Goal: Task Accomplishment & Management: Complete application form

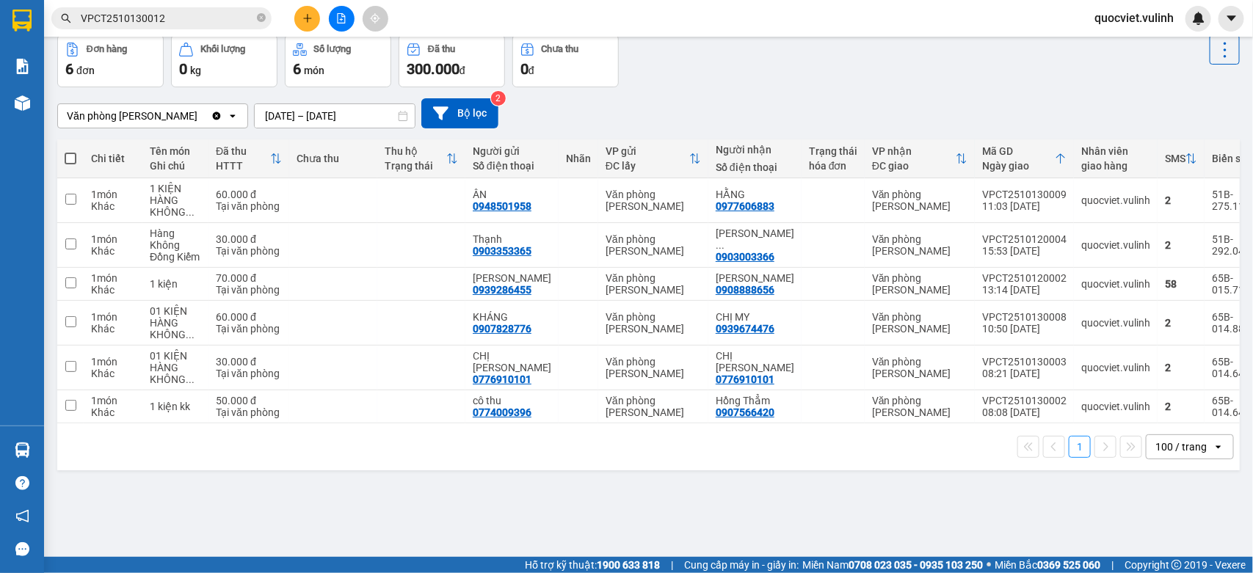
click at [329, 103] on div "Văn phòng Cao Thắng Clear value open 13/10/2025 – 13/10/2025 Press the down arr…" at bounding box center [648, 113] width 1183 height 30
click at [303, 20] on icon "plus" at bounding box center [307, 18] width 10 height 10
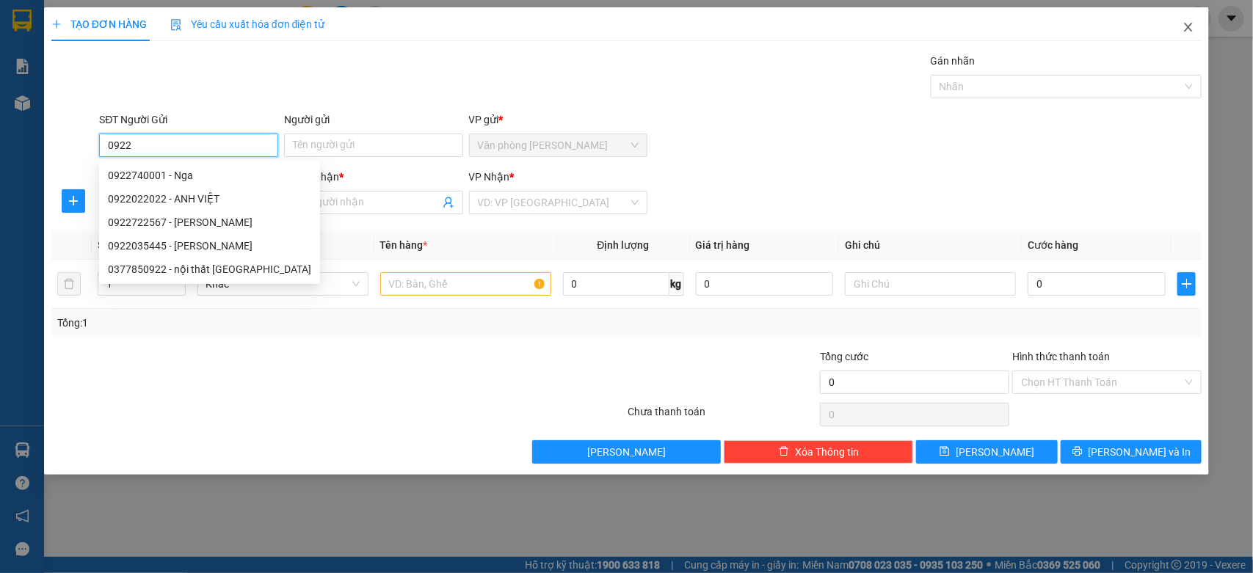
type input "0922"
click at [1188, 29] on icon "close" at bounding box center [1189, 27] width 8 height 9
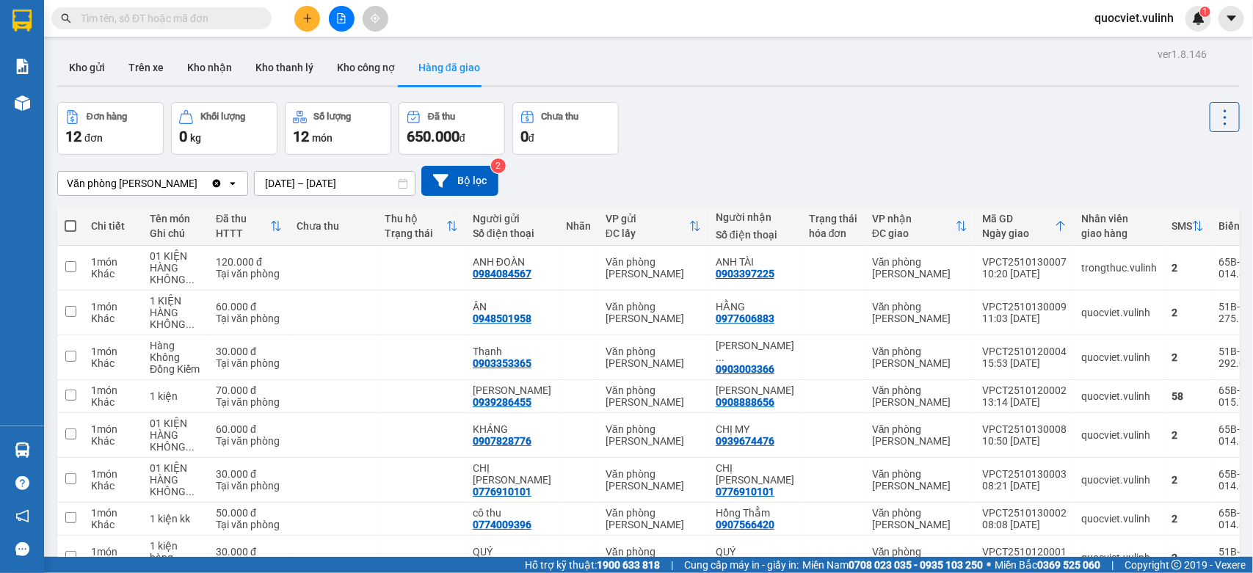
click at [306, 11] on button at bounding box center [307, 19] width 26 height 26
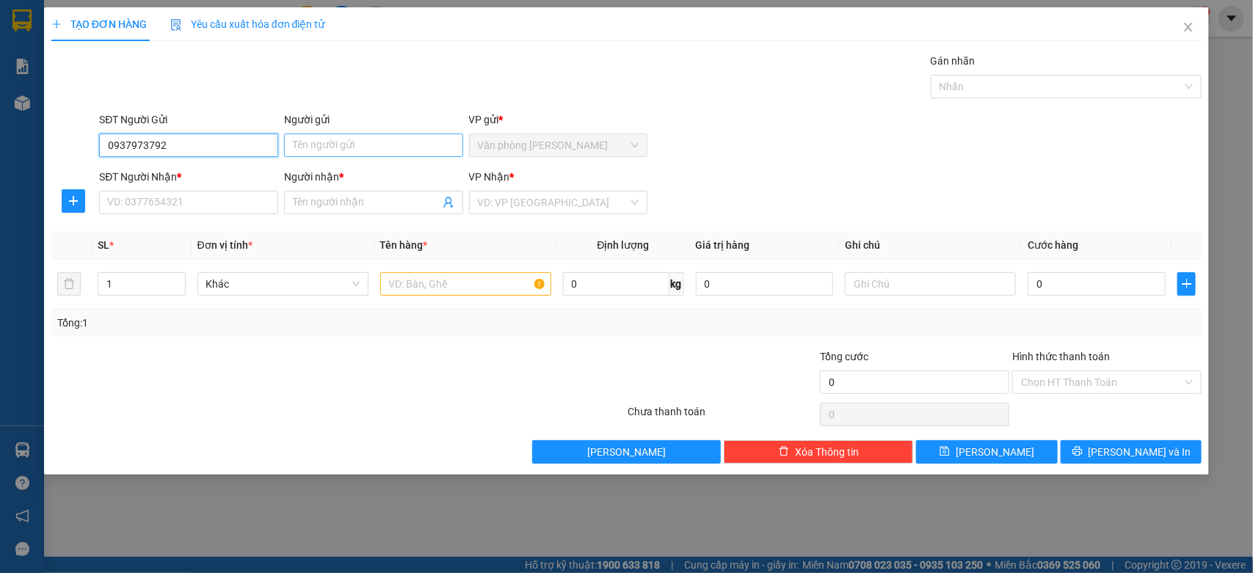
type input "0937973792"
click at [346, 139] on input "Người gửi" at bounding box center [373, 145] width 179 height 23
click at [400, 151] on input "Người gửi" at bounding box center [373, 145] width 179 height 23
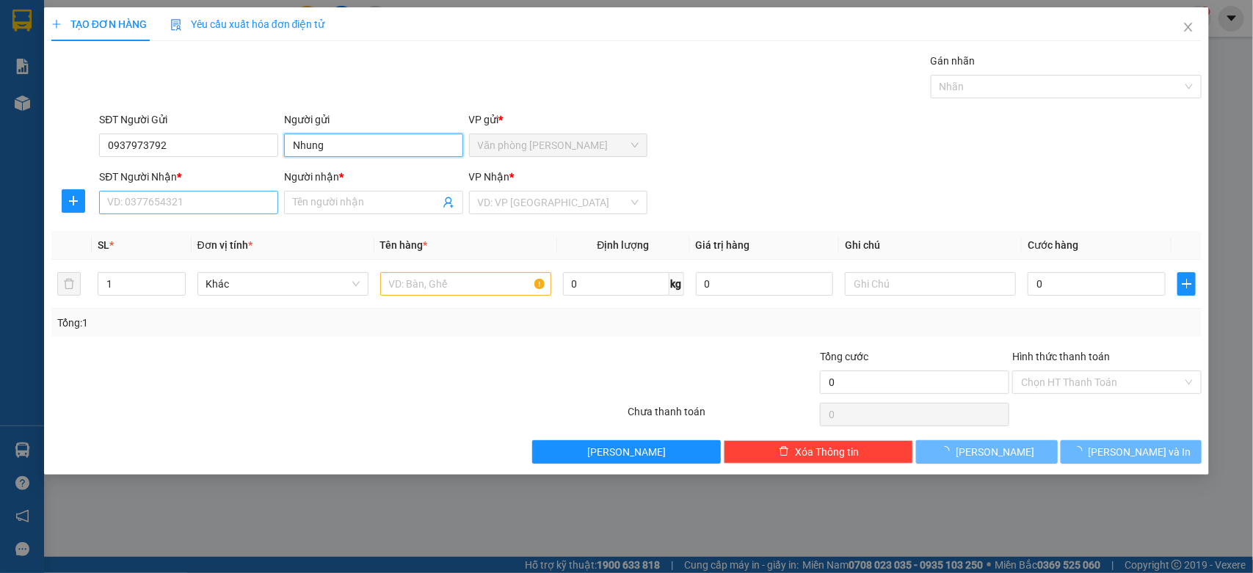
type input "Nhung"
click at [222, 200] on input "SĐT Người Nhận *" at bounding box center [188, 202] width 179 height 23
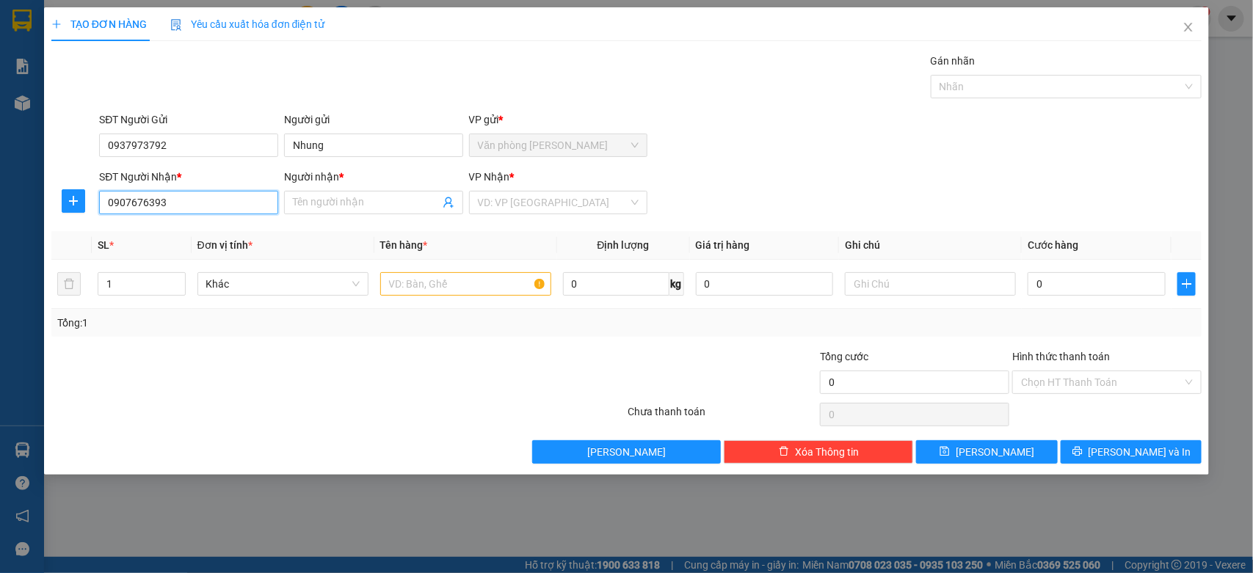
type input "0907676393"
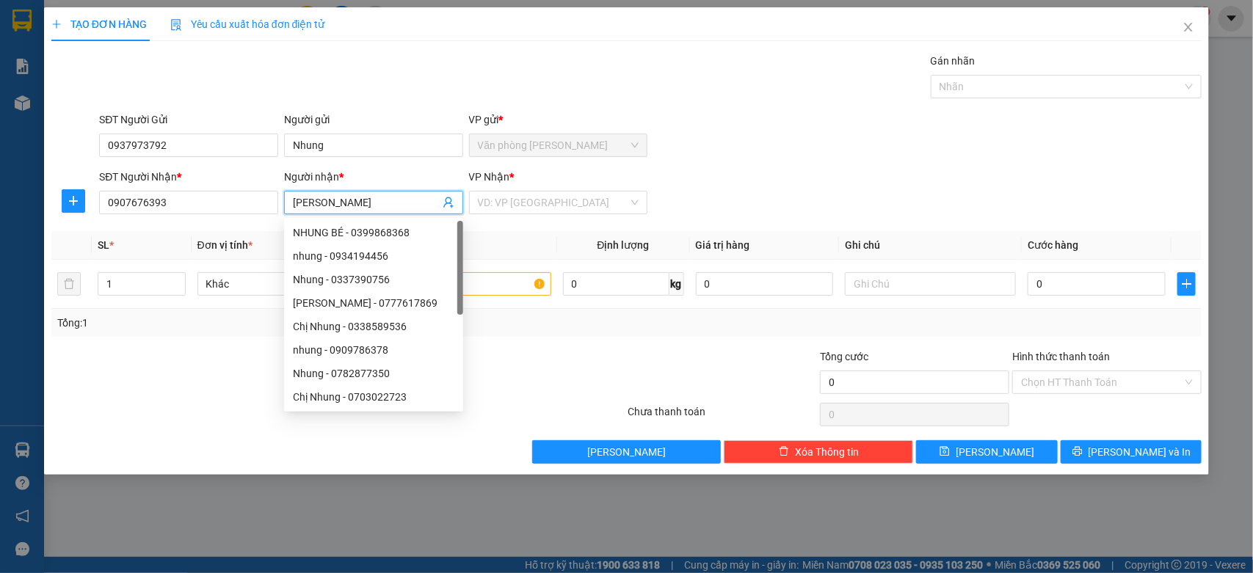
type input "[PERSON_NAME]"
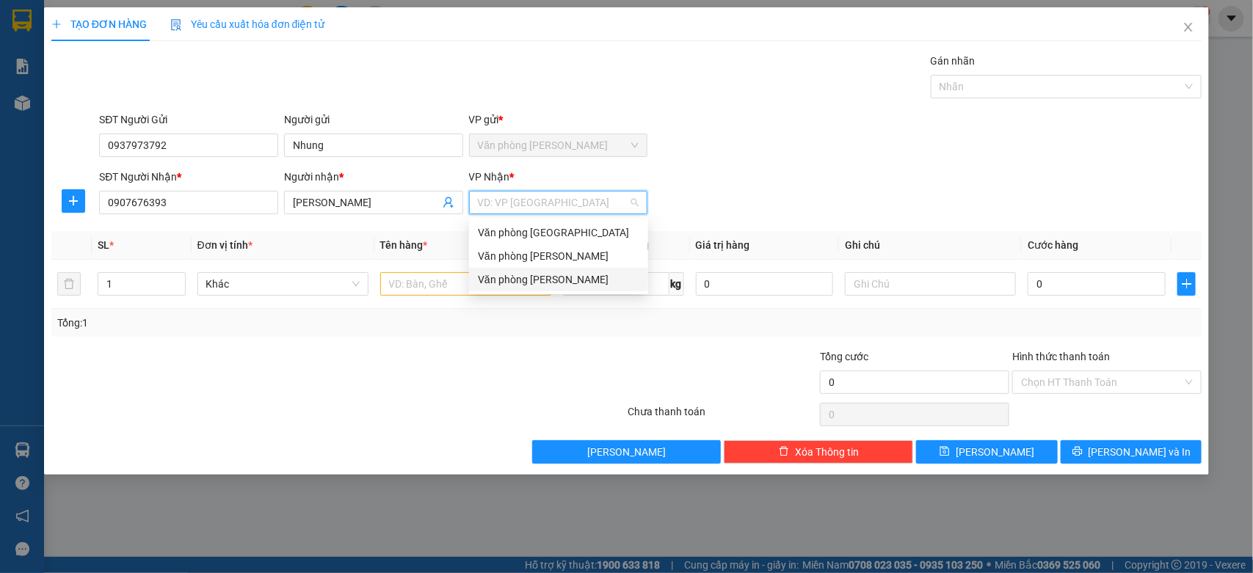
click at [515, 280] on div "Văn phòng [PERSON_NAME]" at bounding box center [559, 280] width 162 height 16
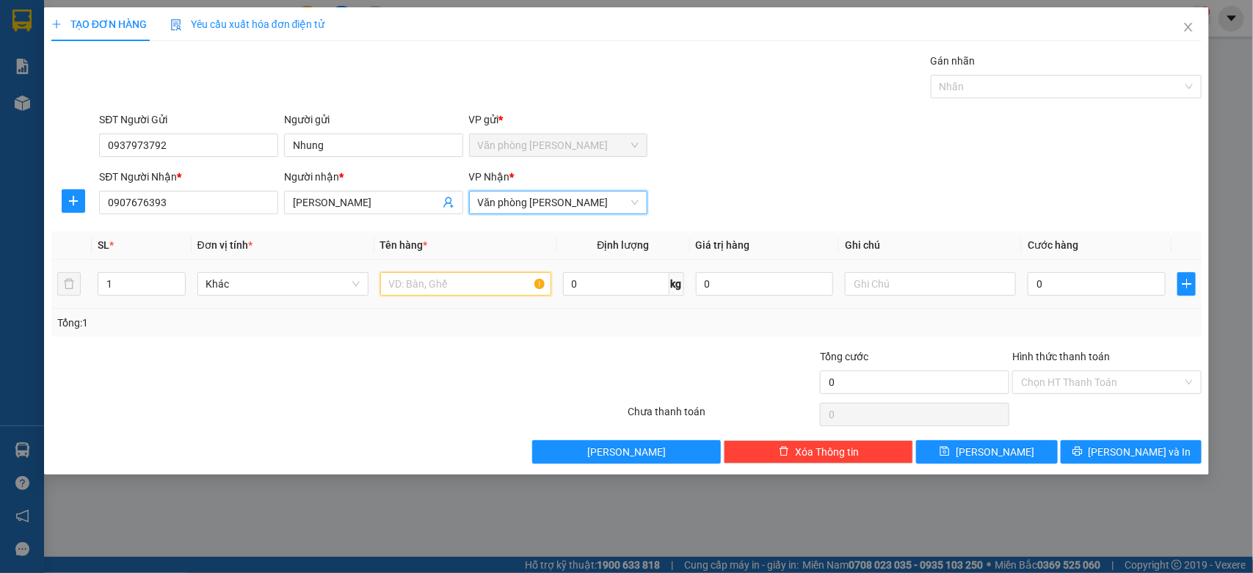
click at [431, 272] on input "text" at bounding box center [465, 283] width 171 height 23
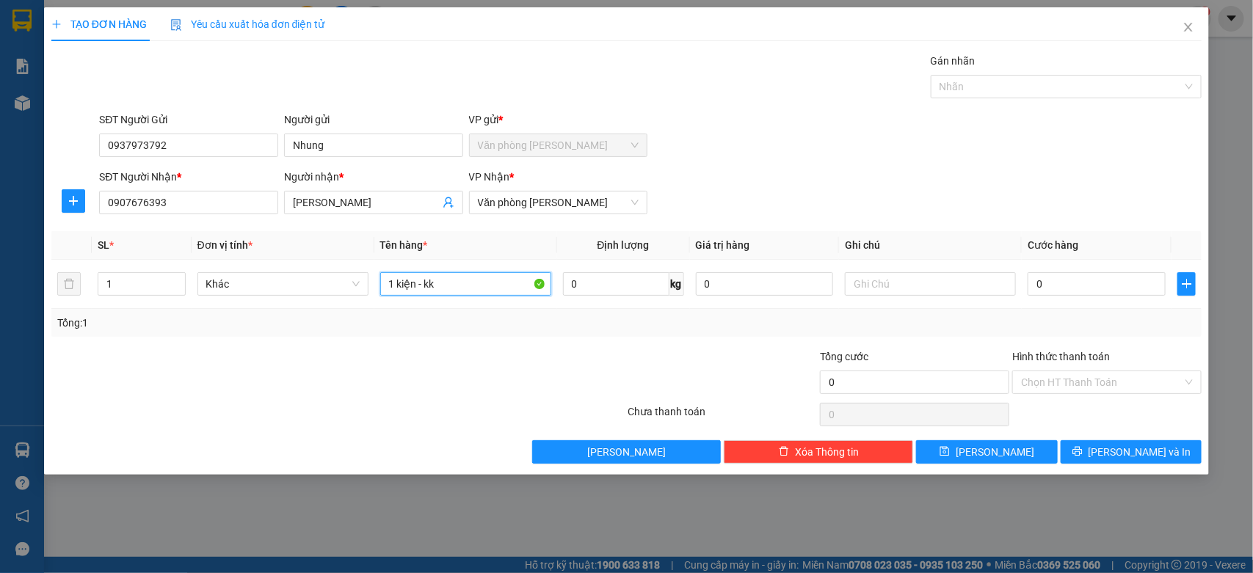
type input "1 kiện - kk"
type input "2"
type input "23"
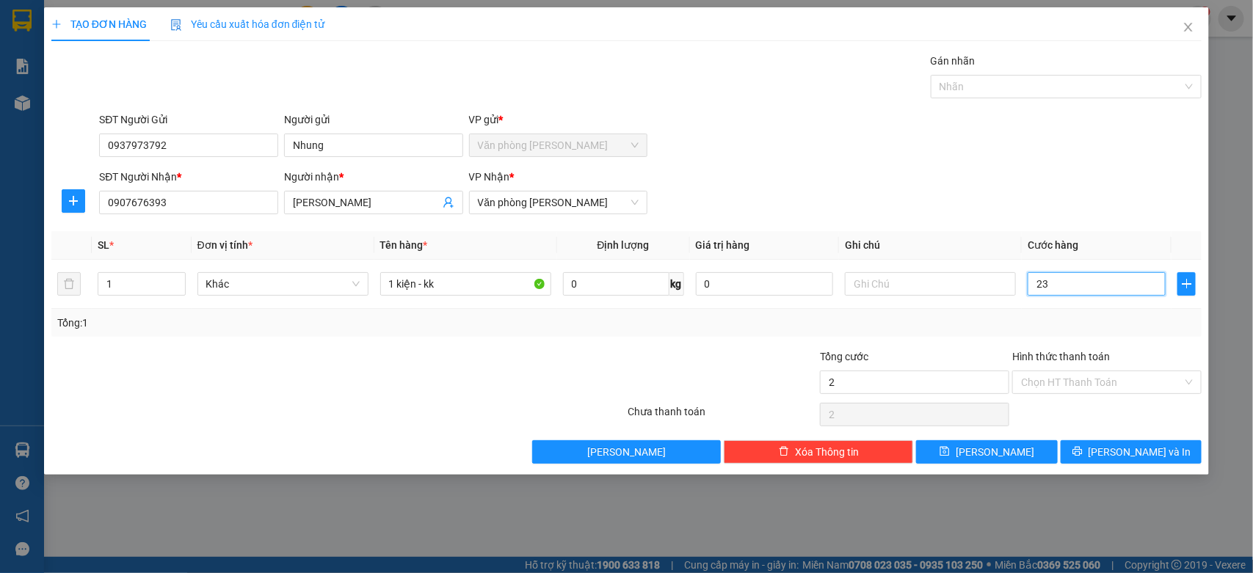
type input "23"
type input "230"
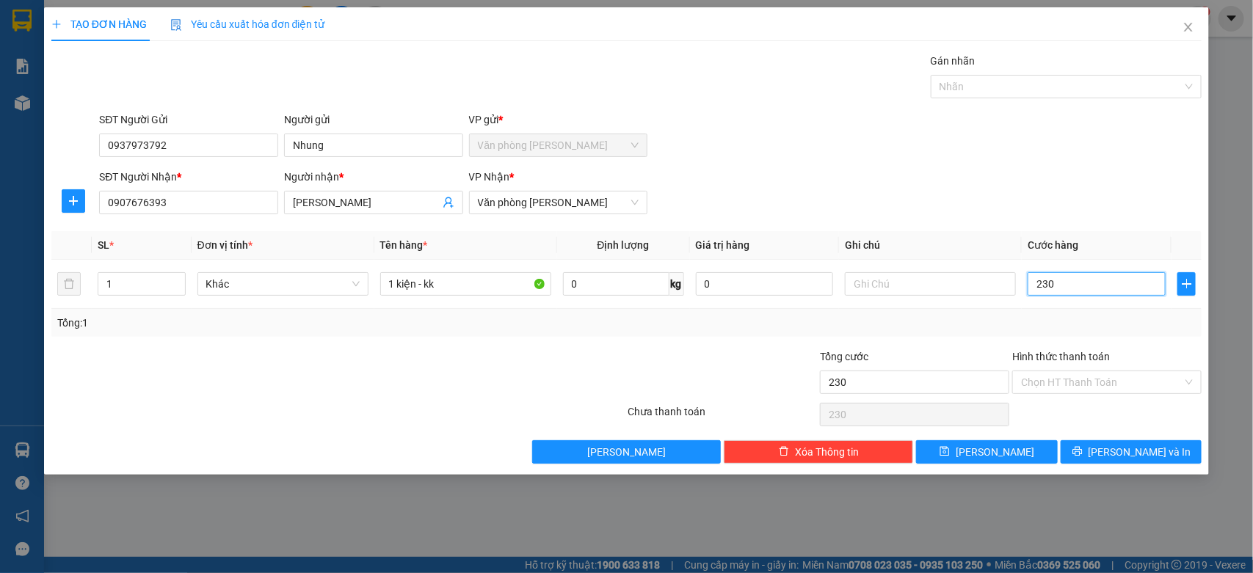
type input "2.300"
type input "23.000"
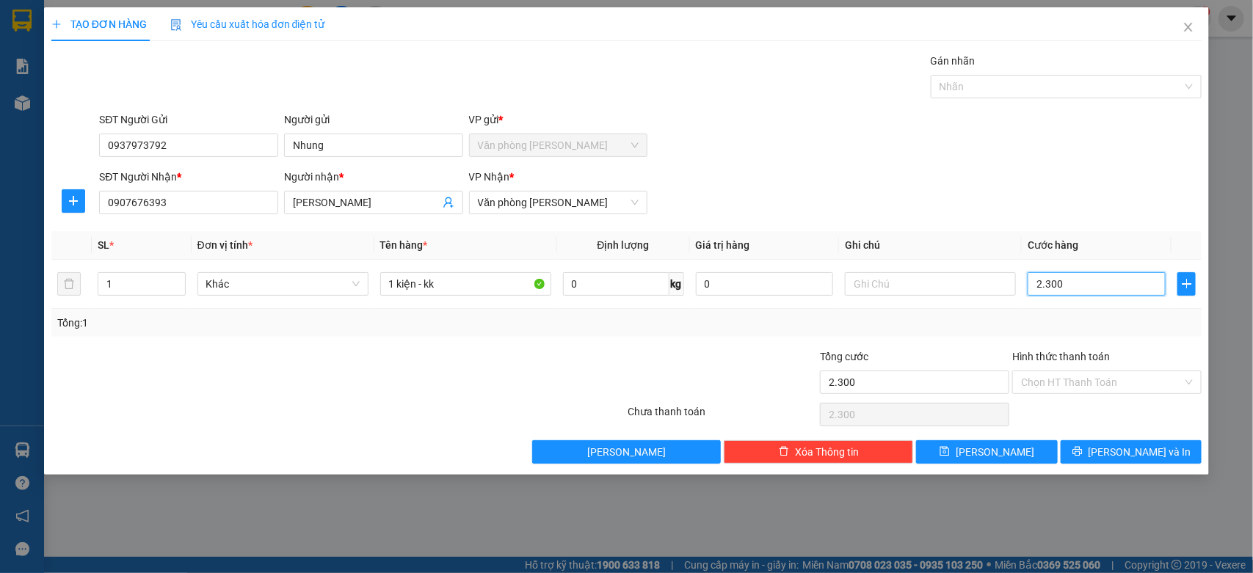
type input "23.000"
type input "230.000"
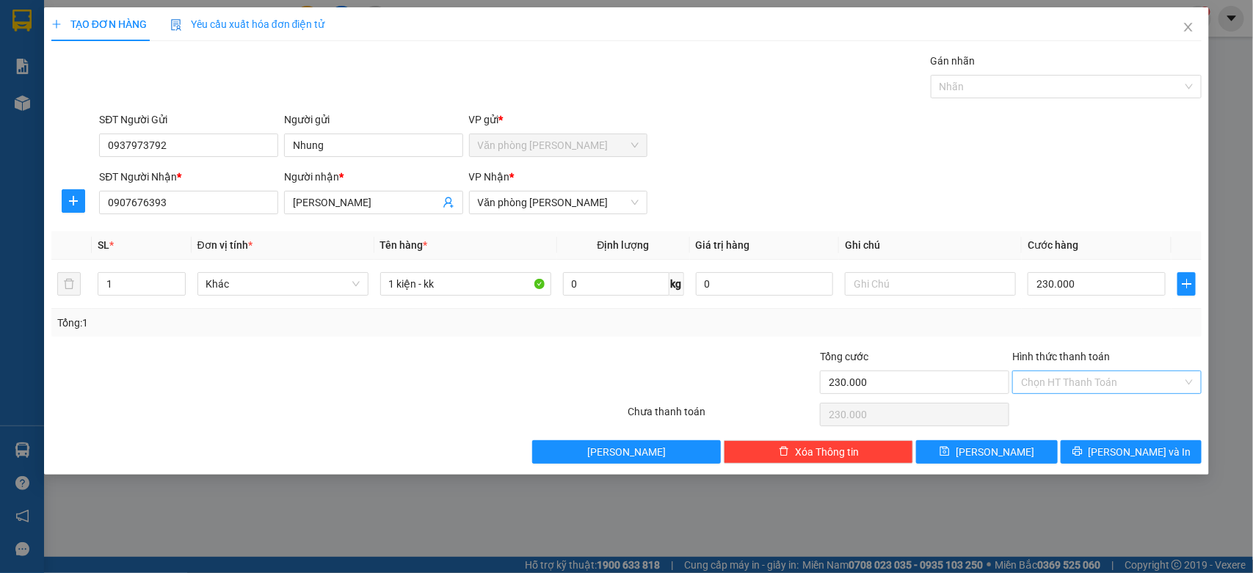
click at [1147, 385] on input "Hình thức thanh toán" at bounding box center [1102, 383] width 162 height 22
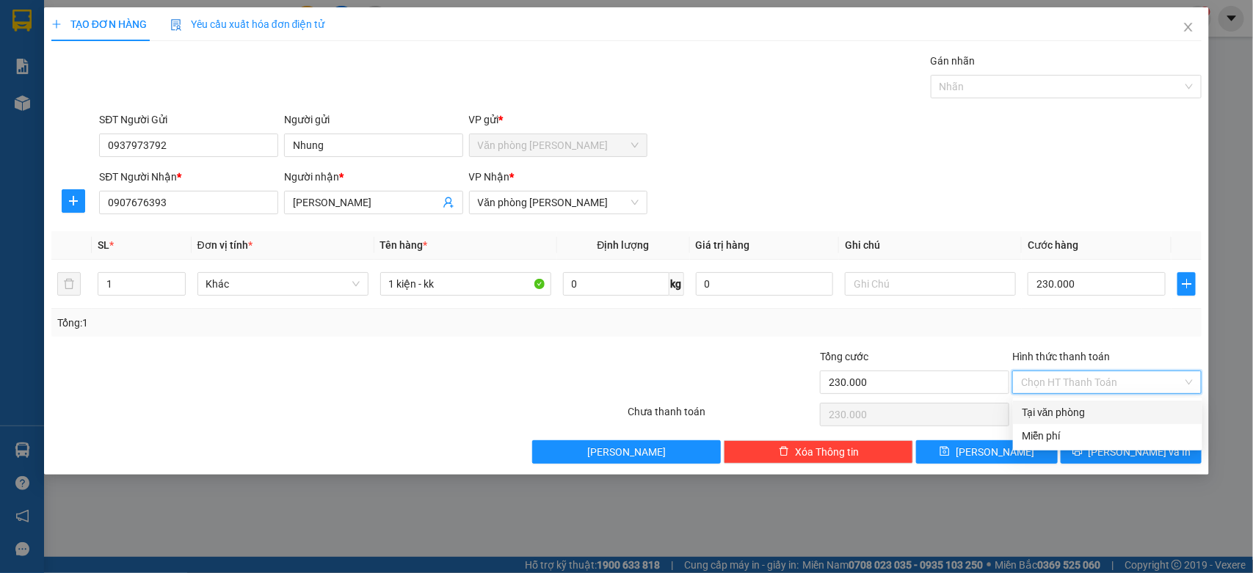
click at [1087, 324] on div "Tổng: 1" at bounding box center [626, 323] width 1139 height 16
